Goal: Find specific page/section: Find specific page/section

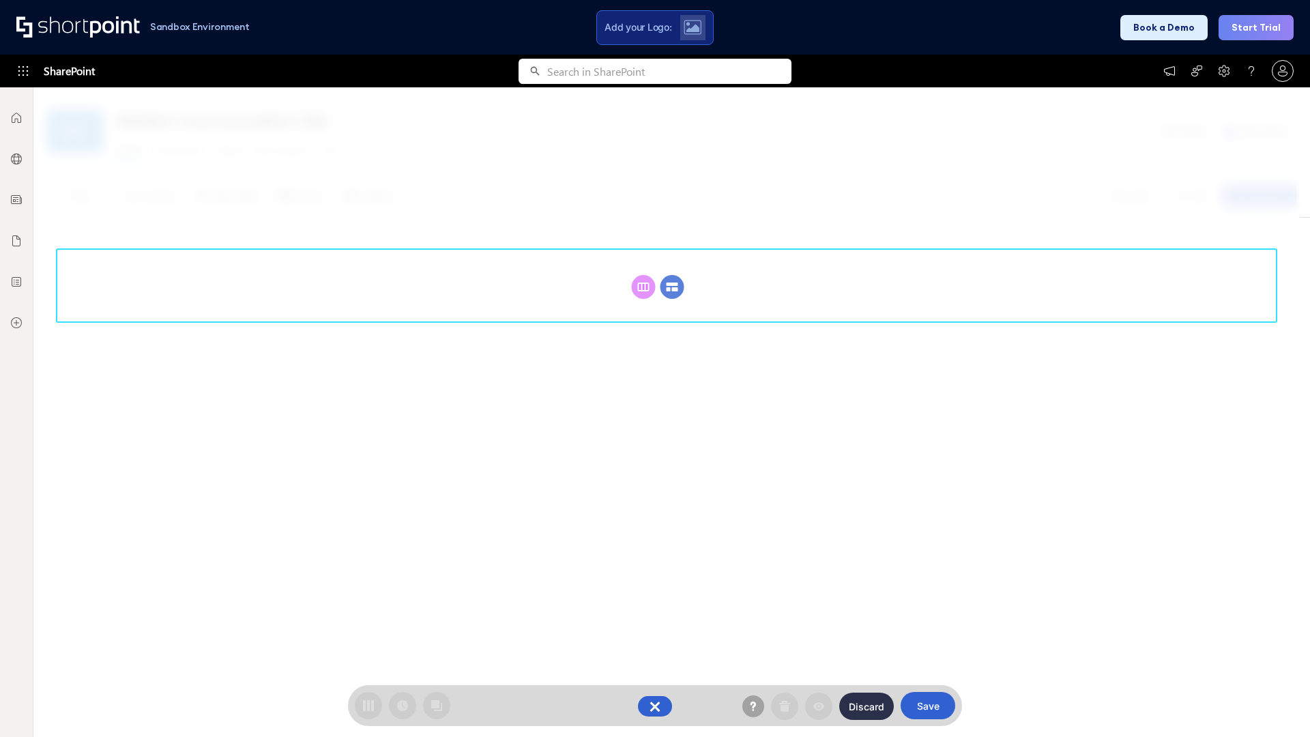
click at [672, 287] on circle at bounding box center [672, 287] width 24 height 24
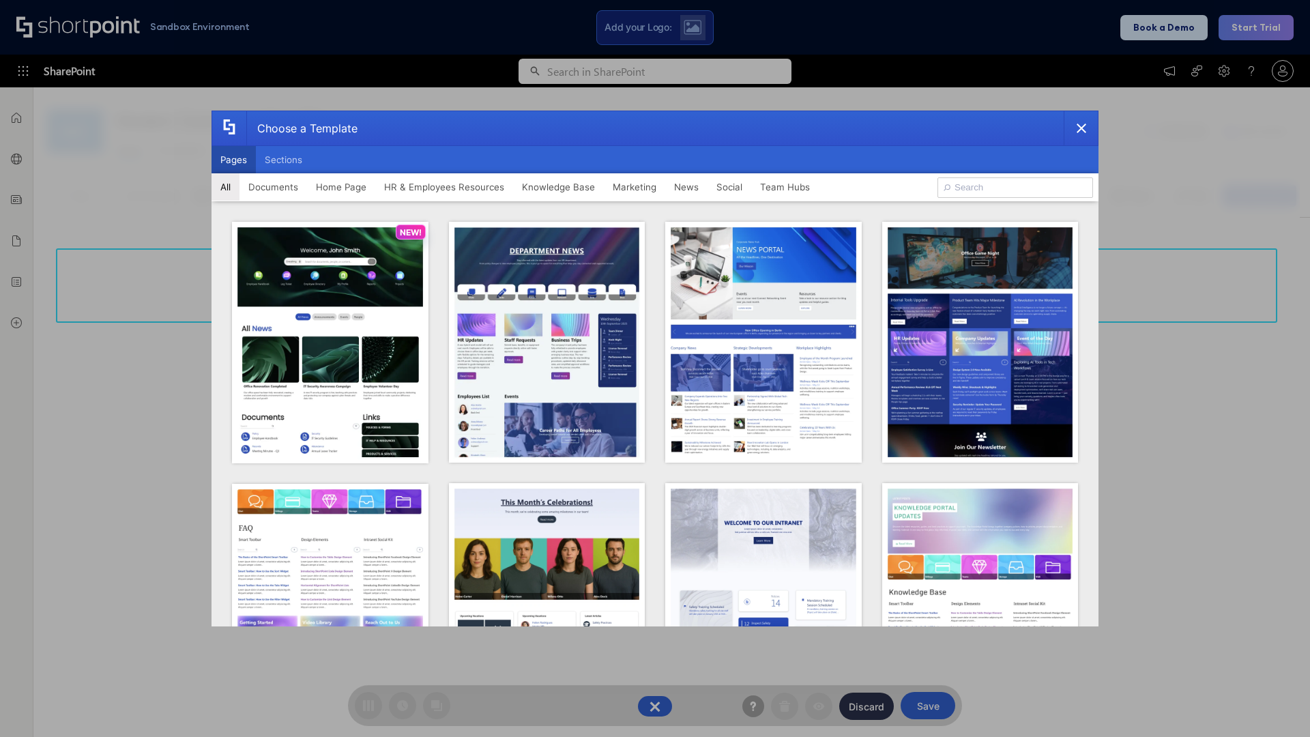
click at [233, 160] on button "Pages" at bounding box center [234, 159] width 44 height 27
type input "prise 1"
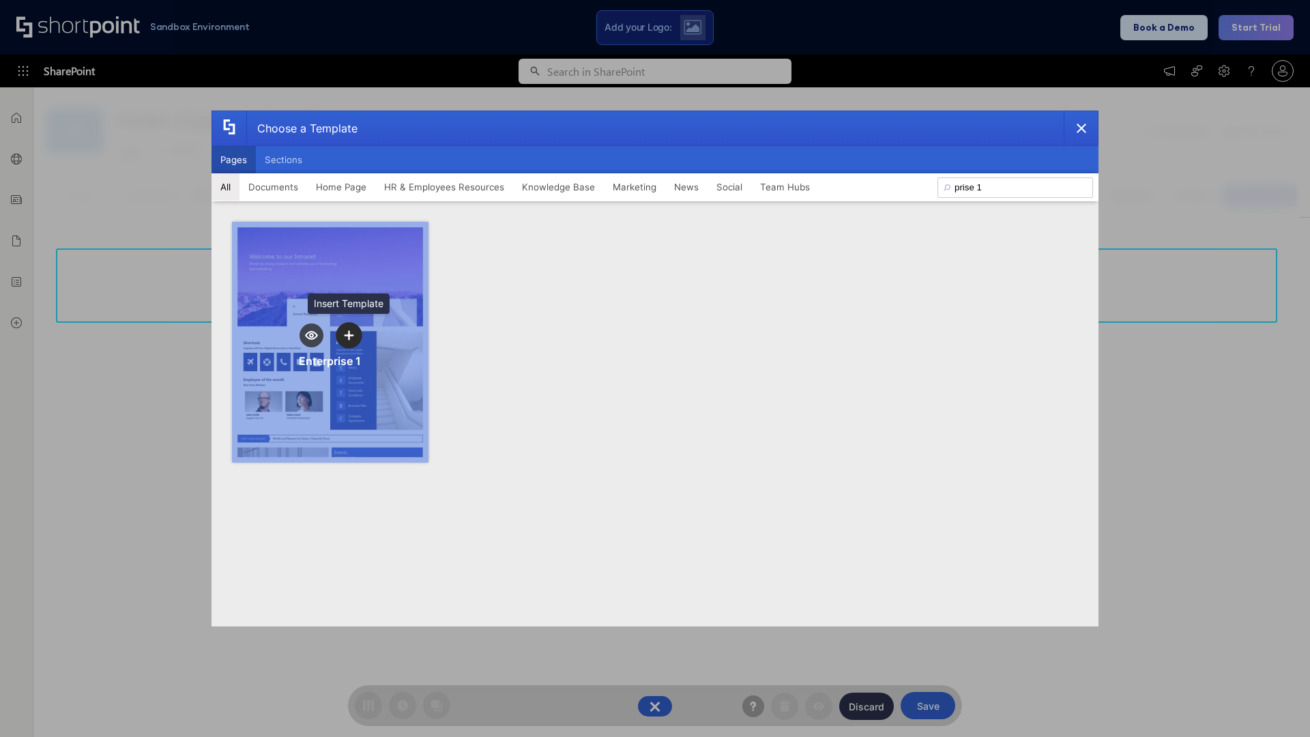
click at [349, 335] on icon "template selector" at bounding box center [349, 335] width 10 height 10
